Goal: Find specific page/section: Find specific page/section

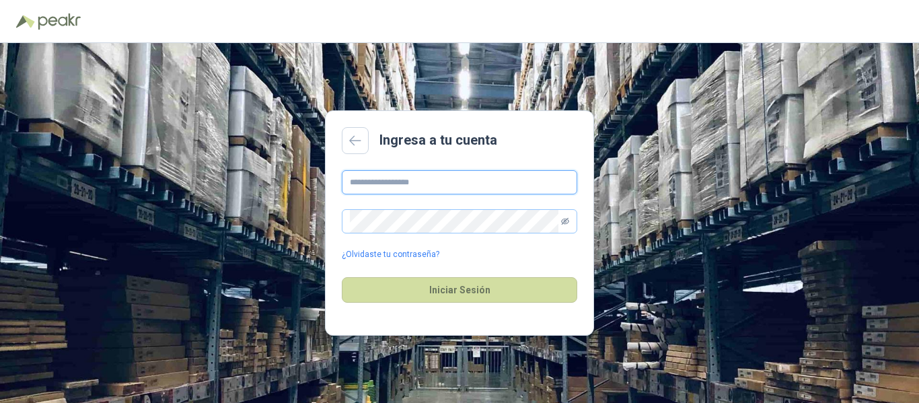
type input "**********"
click at [565, 218] on icon "eye-invisible" at bounding box center [565, 221] width 8 height 8
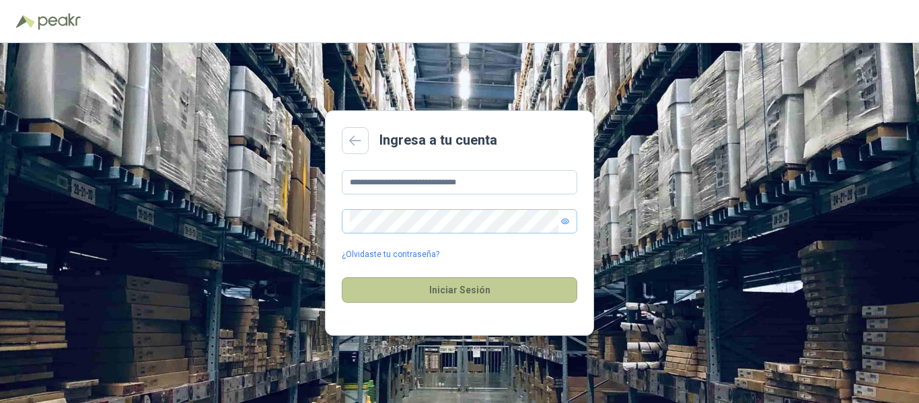
click at [414, 285] on button "Iniciar Sesión" at bounding box center [459, 290] width 235 height 26
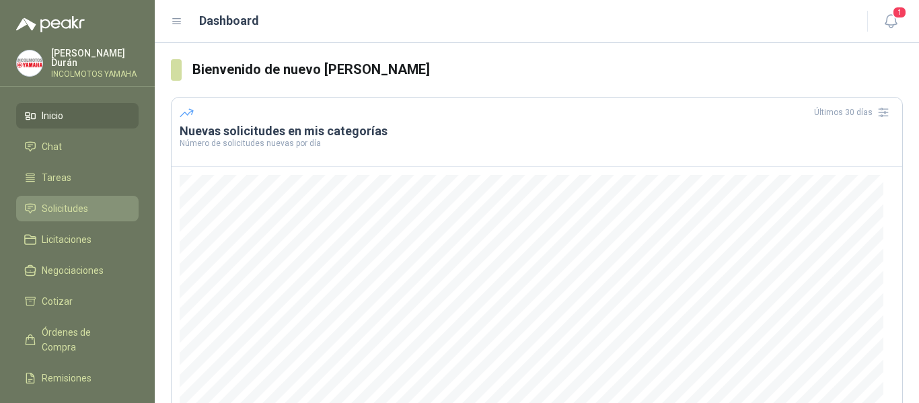
click at [51, 202] on span "Solicitudes" at bounding box center [65, 208] width 46 height 15
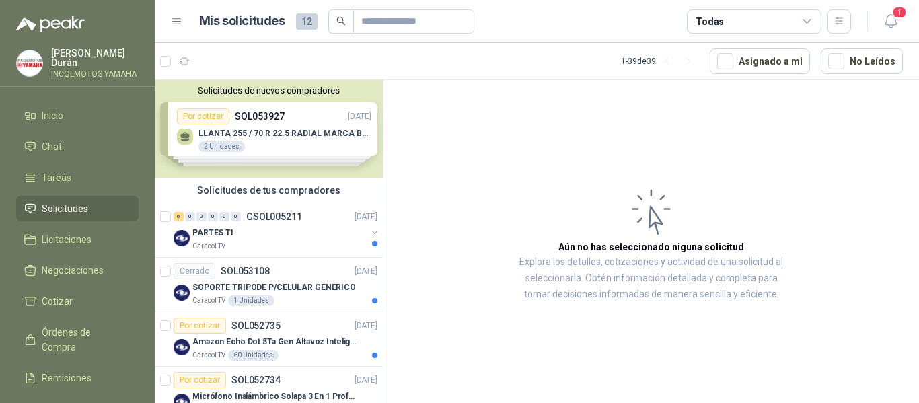
click at [256, 116] on div "Solicitudes de nuevos compradores Por cotizar SOL053927 [DATE] LLANTA 255 / 70 …" at bounding box center [269, 129] width 228 height 98
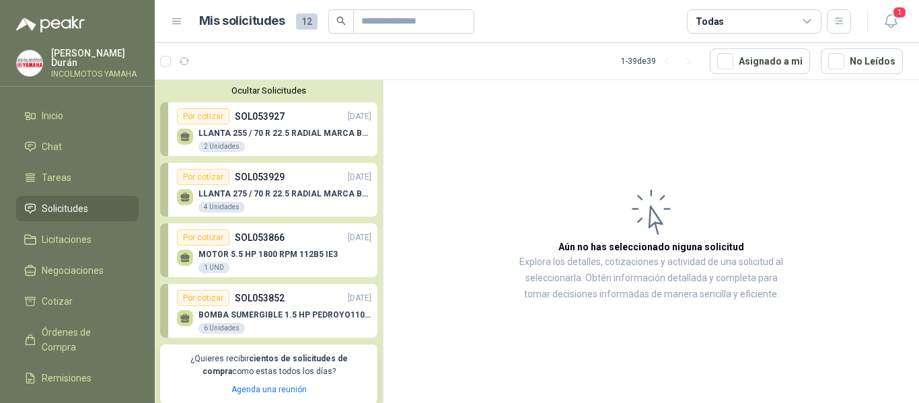
click at [290, 135] on p "LLANTA 255 / 70 R 22.5 RADIAL MARCA BRIDGESTONE" at bounding box center [284, 132] width 173 height 9
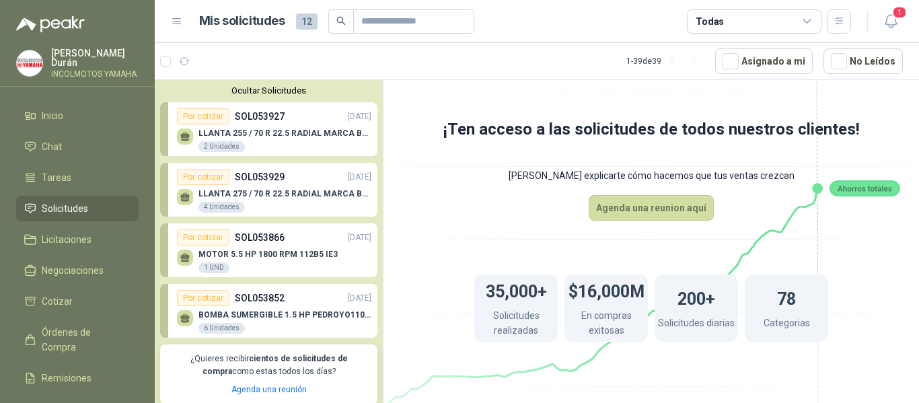
click at [262, 192] on p "LLANTA 275 / 70 R 22.5 RADIAL MARCA BRIDGESTONE" at bounding box center [284, 193] width 173 height 9
click at [287, 126] on div "LLANTA 255 / 70 R 22.5 RADIAL MARCA BRIDGESTONE 2 Unidades" at bounding box center [274, 138] width 194 height 28
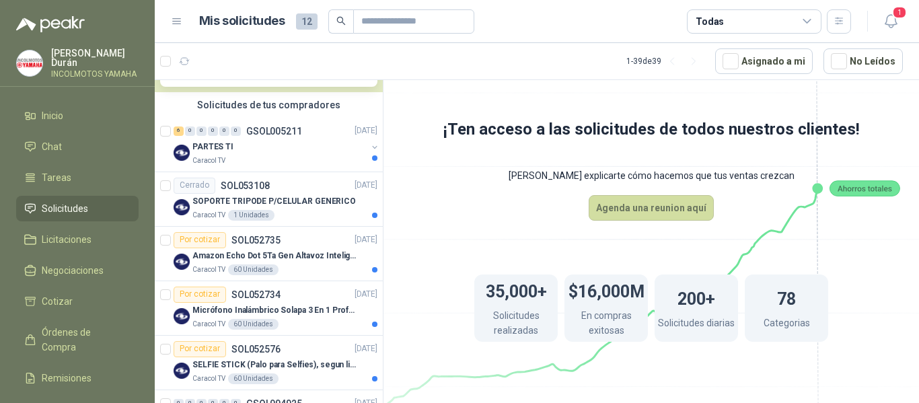
scroll to position [336, 0]
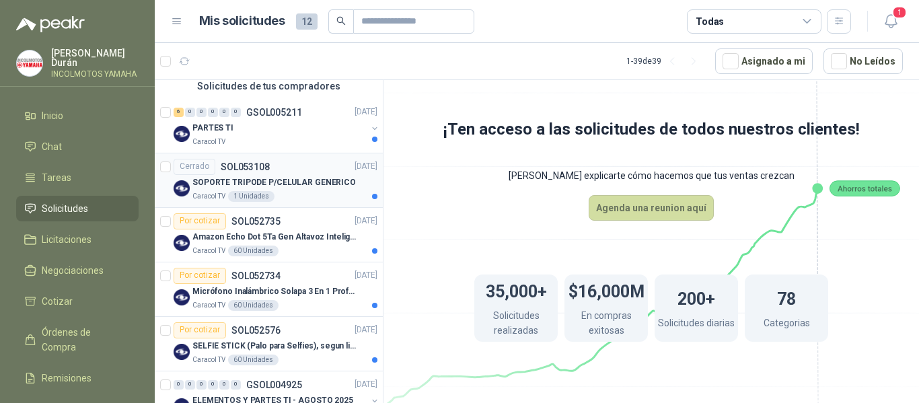
click at [286, 172] on div "Cerrado SOL053108 [DATE]" at bounding box center [276, 167] width 204 height 16
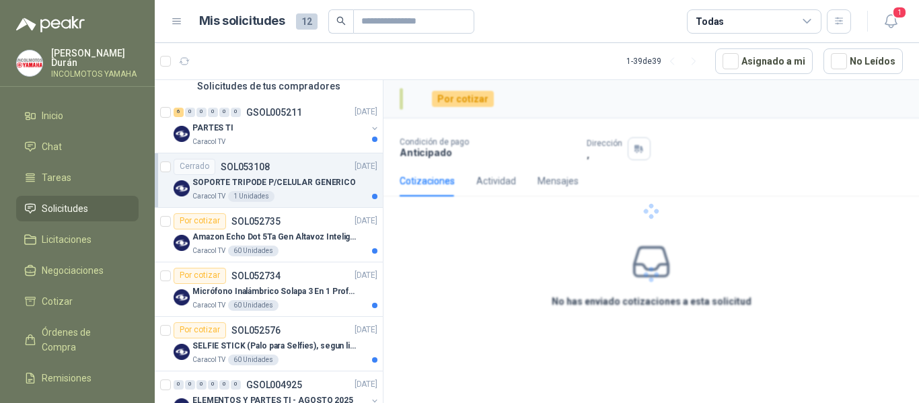
click at [303, 188] on p "SOPORTE TRIPODE P/CELULAR GENERICO" at bounding box center [273, 182] width 163 height 13
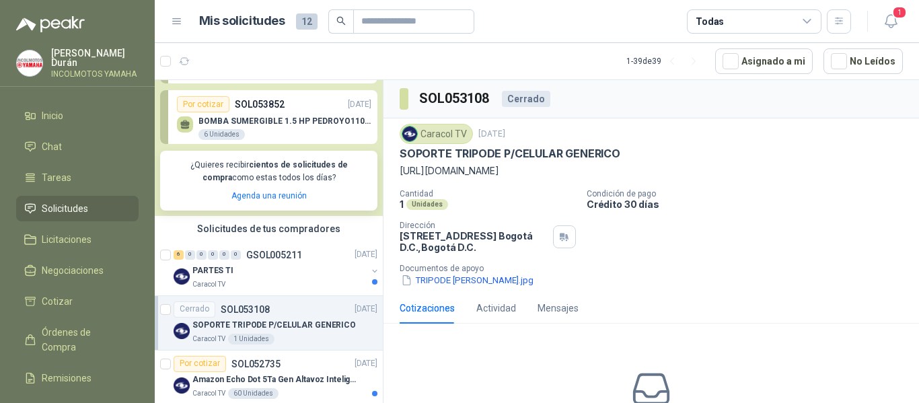
scroll to position [135, 0]
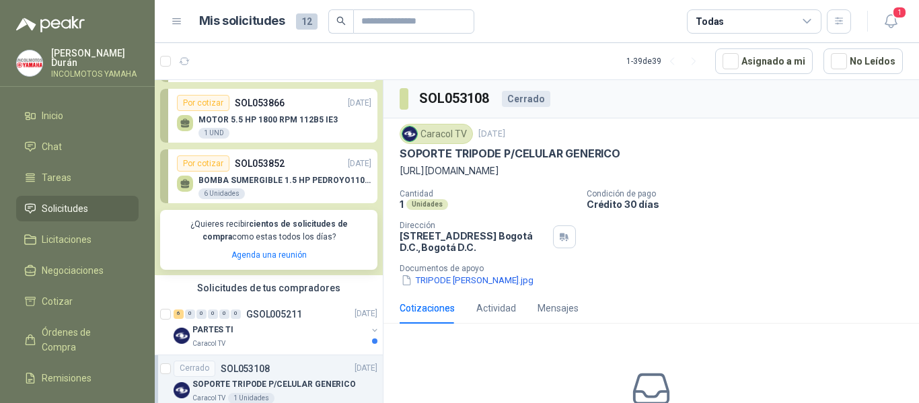
click at [281, 182] on p "BOMBA SUMERGIBLE 1.5 HP PEDROYO110 VOLTIOS" at bounding box center [284, 180] width 173 height 9
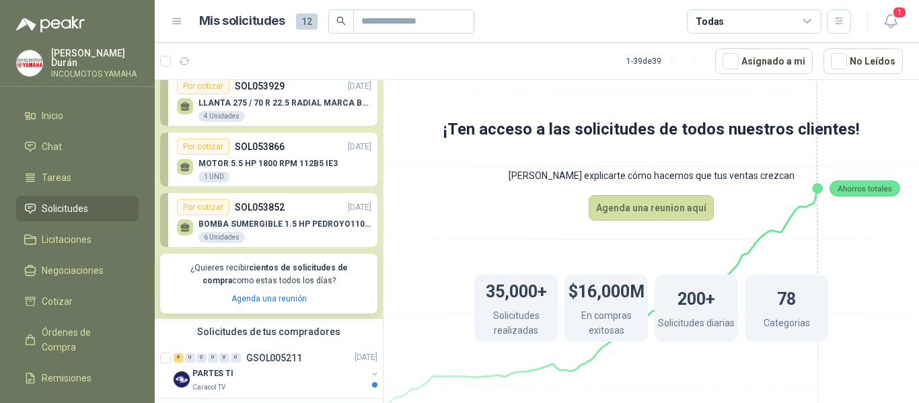
scroll to position [67, 0]
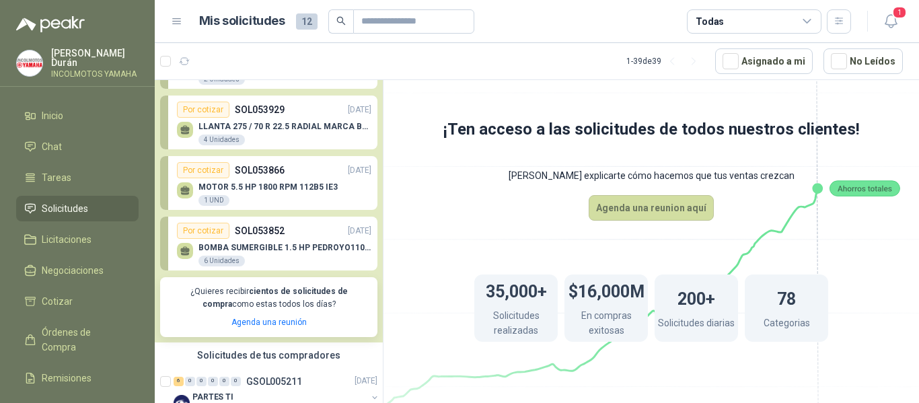
click at [284, 182] on div "MOTOR 5.5 HP 1800 RPM 112B5 IE3 1 UND" at bounding box center [274, 192] width 194 height 28
click at [283, 136] on div "LLANTA 275 / 70 R 22.5 RADIAL MARCA BRIDGESTONE 4 Unidades" at bounding box center [284, 134] width 173 height 24
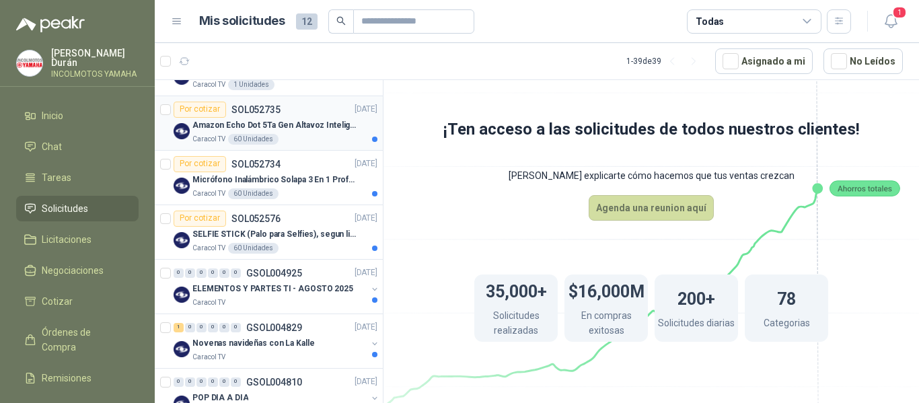
scroll to position [471, 0]
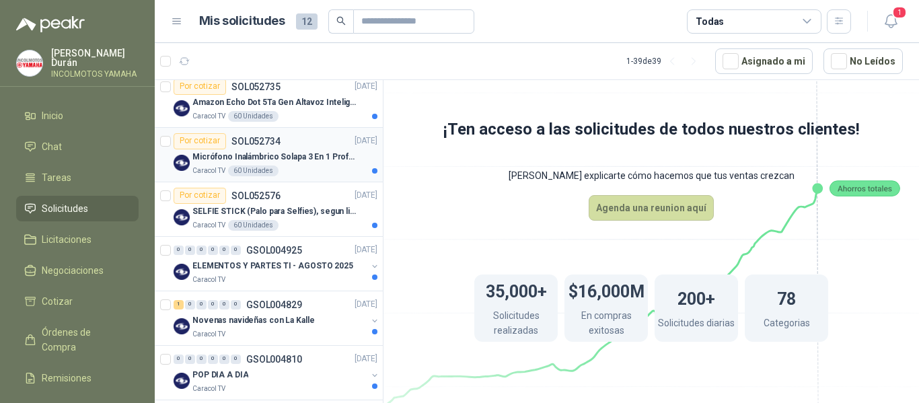
click at [292, 157] on p "Micrófono Inalámbrico Solapa 3 En 1 Profesional F11-2 X2" at bounding box center [275, 157] width 167 height 13
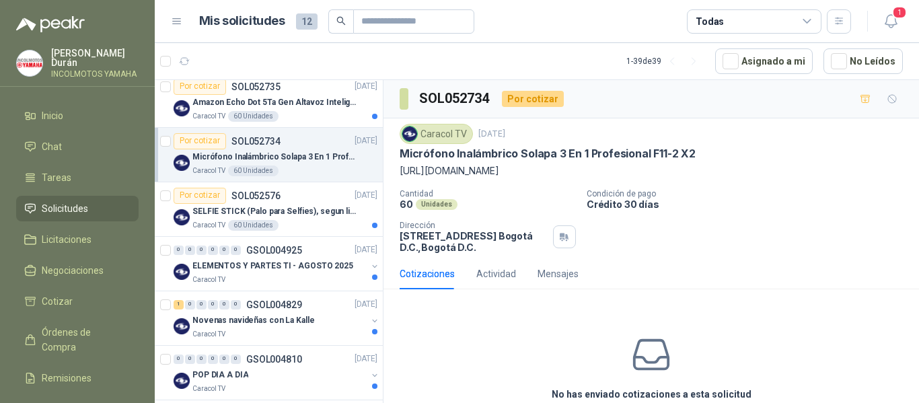
scroll to position [538, 0]
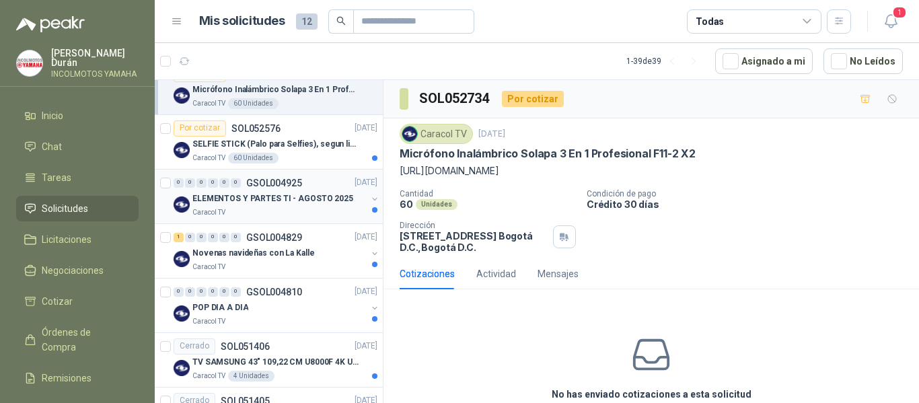
click at [307, 184] on div "0 0 0 0 0 0 GSOL004925 [DATE]" at bounding box center [277, 183] width 206 height 16
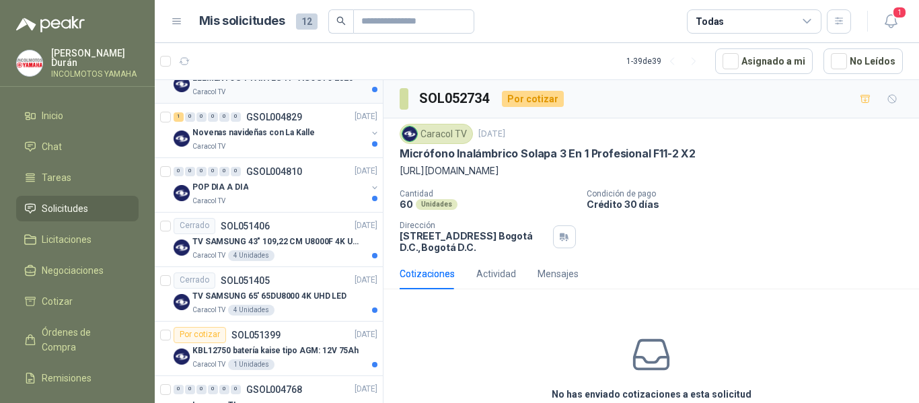
scroll to position [673, 0]
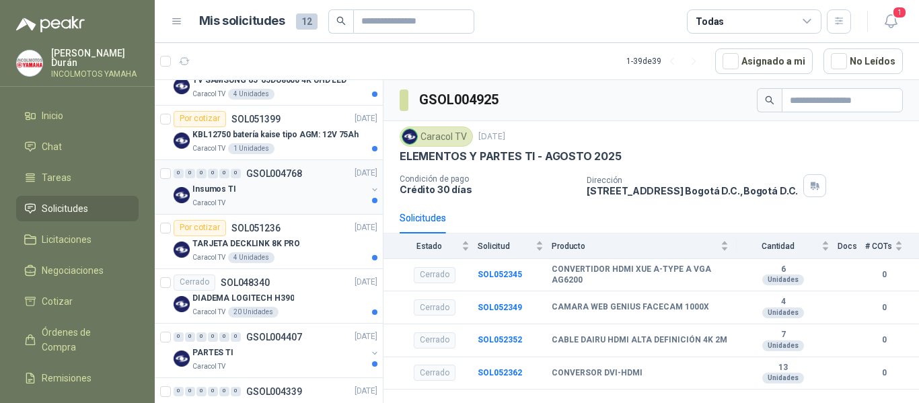
scroll to position [942, 0]
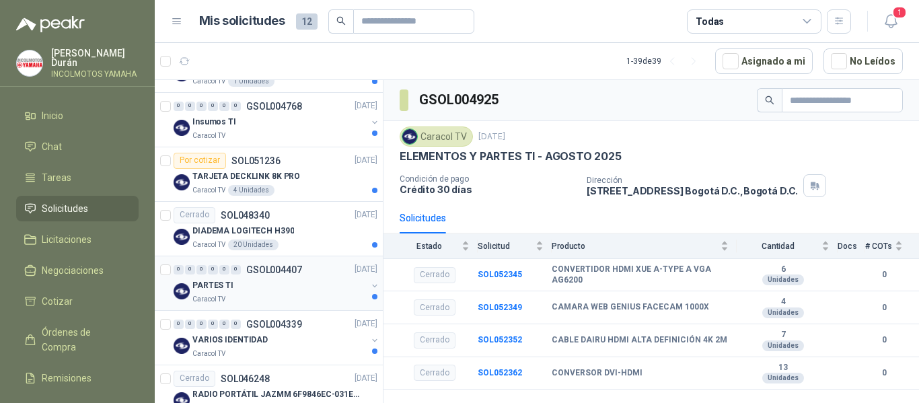
click at [278, 285] on div "PARTES TI" at bounding box center [279, 286] width 174 height 16
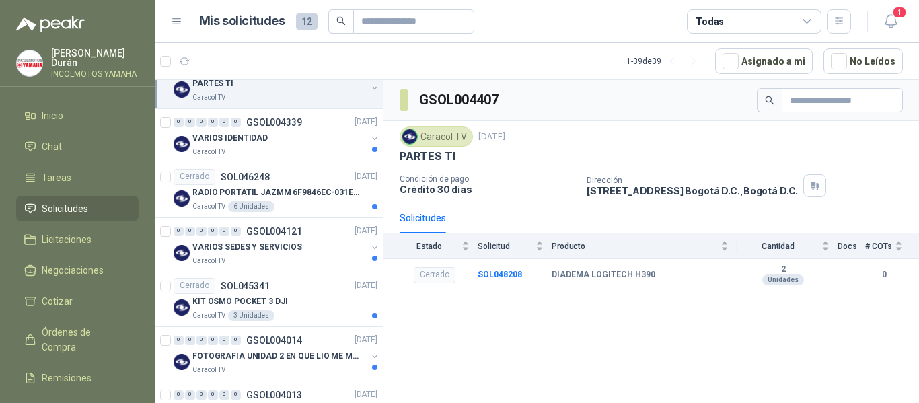
scroll to position [1211, 0]
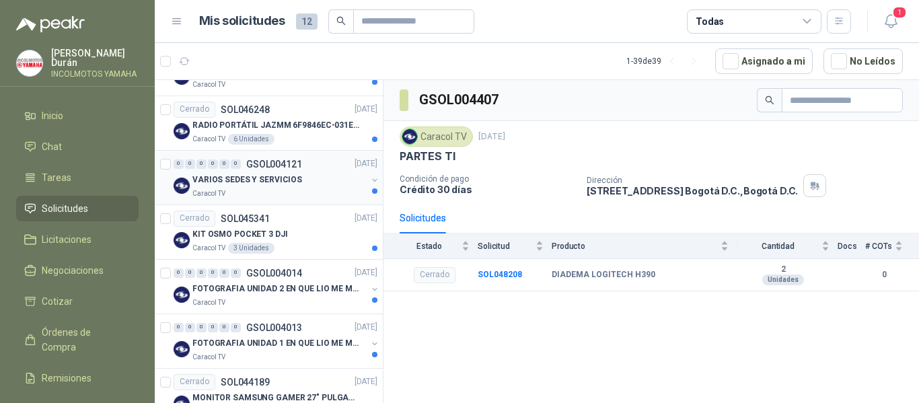
click at [315, 188] on div "VARIOS SEDES Y SERVICIOS" at bounding box center [279, 180] width 174 height 16
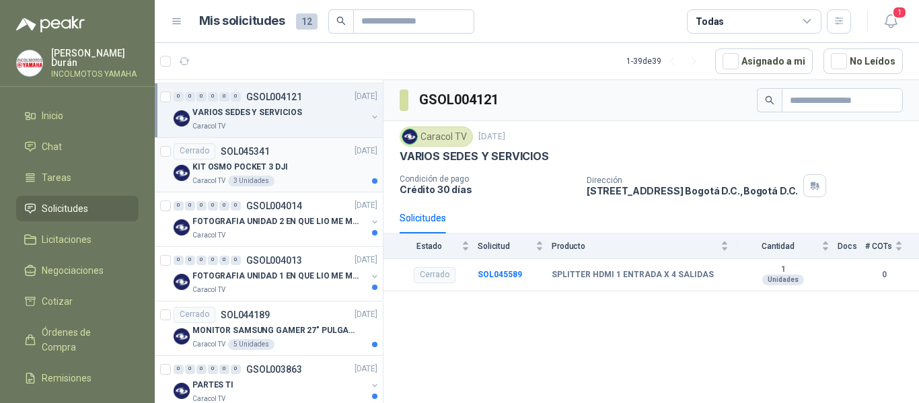
click at [315, 173] on div "KIT OSMO POCKET 3 DJI" at bounding box center [284, 167] width 185 height 16
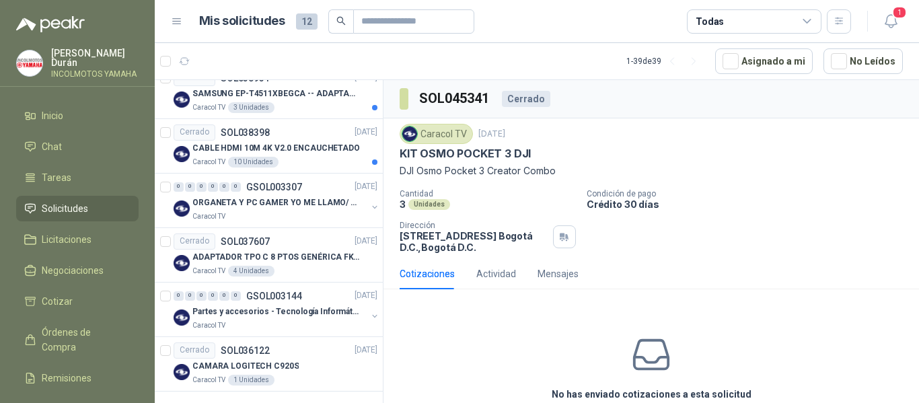
scroll to position [2183, 0]
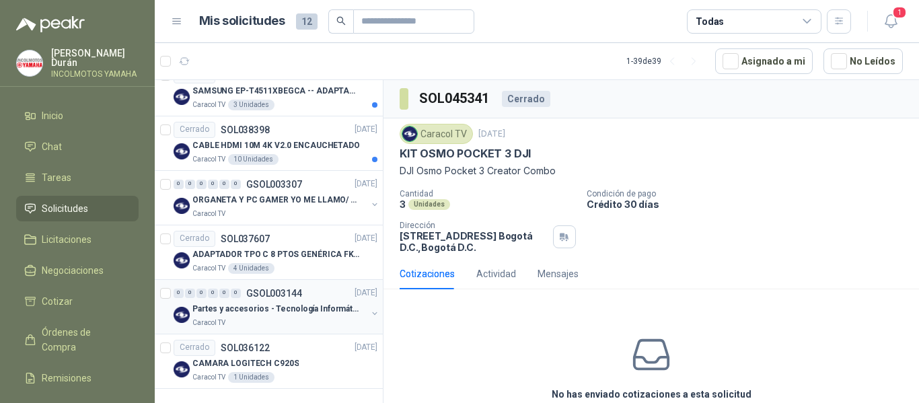
click at [256, 303] on p "Partes y accesorios - Tecnología Informática" at bounding box center [275, 309] width 167 height 13
